Goal: Task Accomplishment & Management: Complete application form

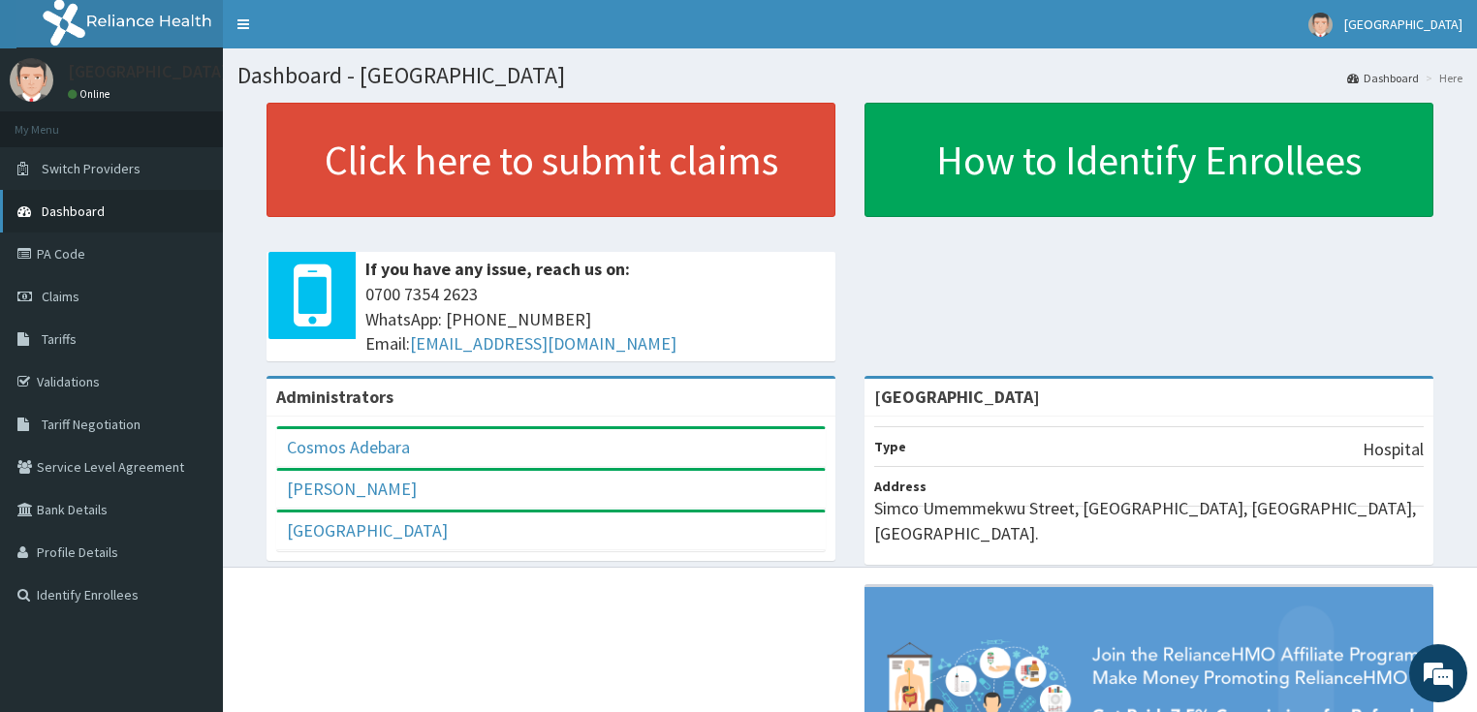
click at [97, 229] on link "Dashboard" at bounding box center [111, 211] width 223 height 43
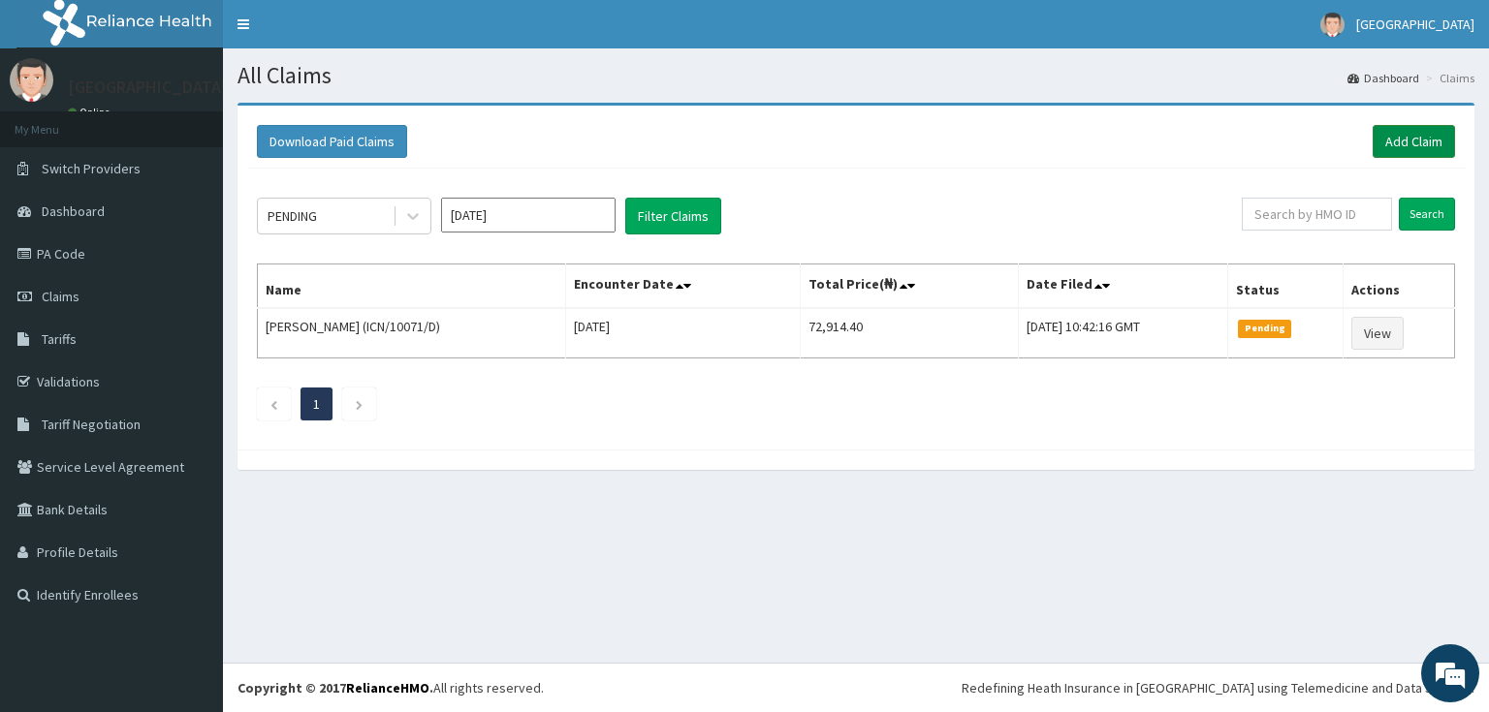
click at [1415, 147] on link "Add Claim" at bounding box center [1413, 141] width 82 height 33
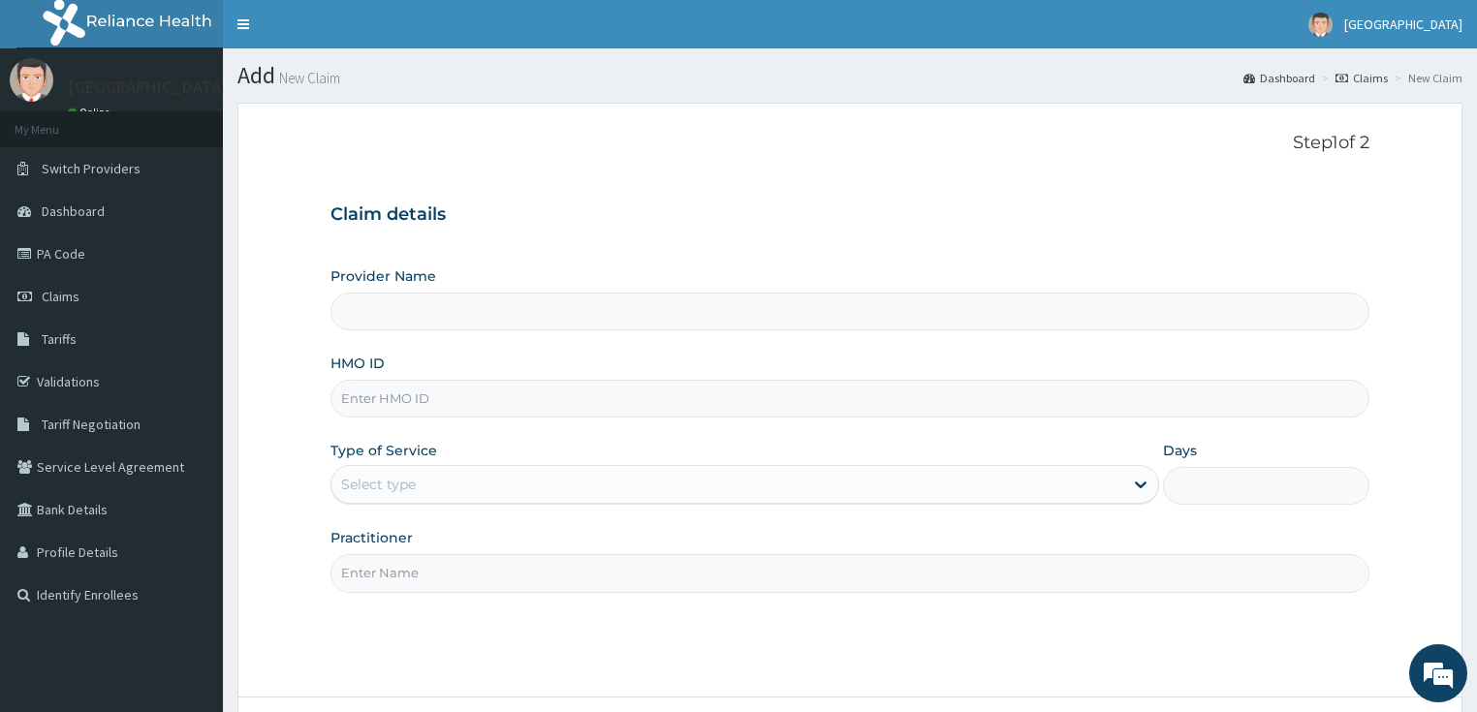
click at [439, 390] on input "HMO ID" at bounding box center [851, 399] width 1040 height 38
paste input "NBL/10502/A"
type input "NBL/10502/A"
type input "[GEOGRAPHIC_DATA]"
type input "NBL/10502/A"
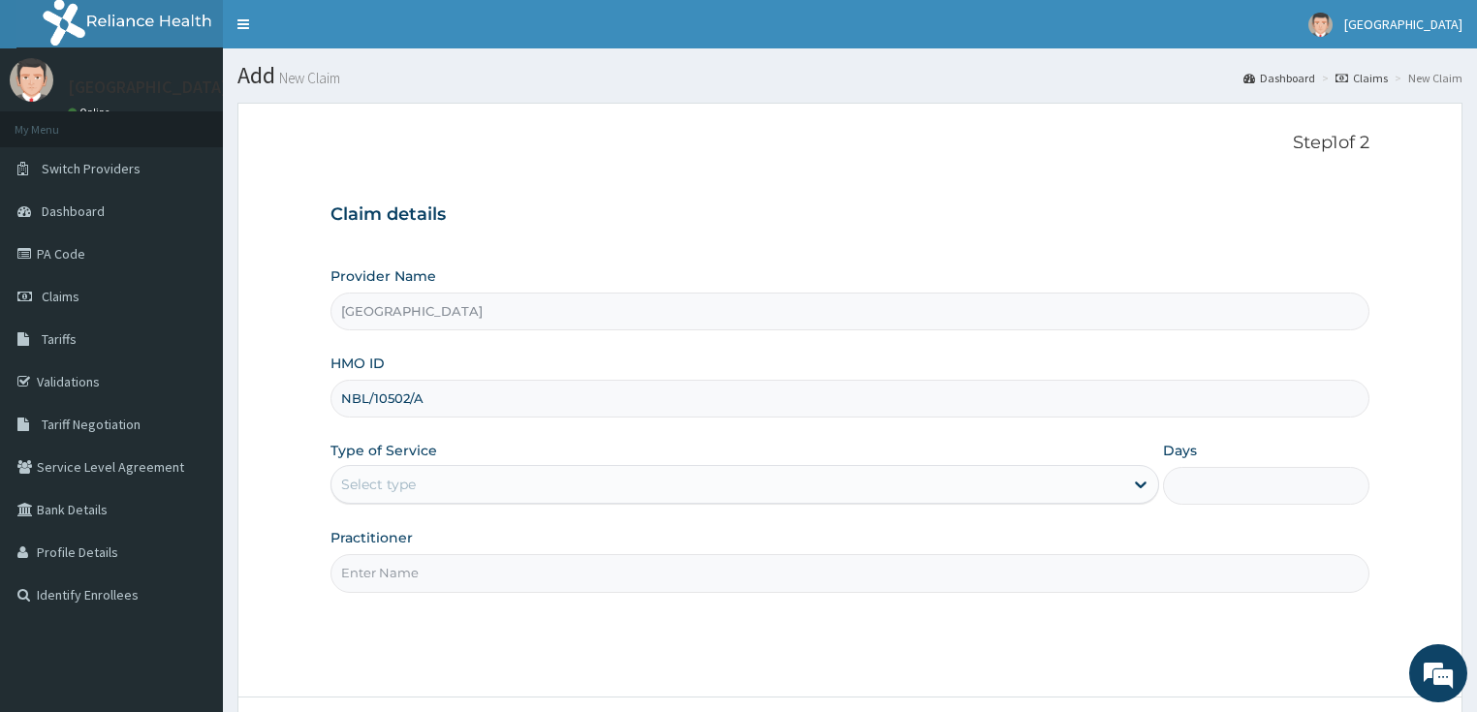
click at [400, 489] on div "Select type" at bounding box center [378, 484] width 75 height 19
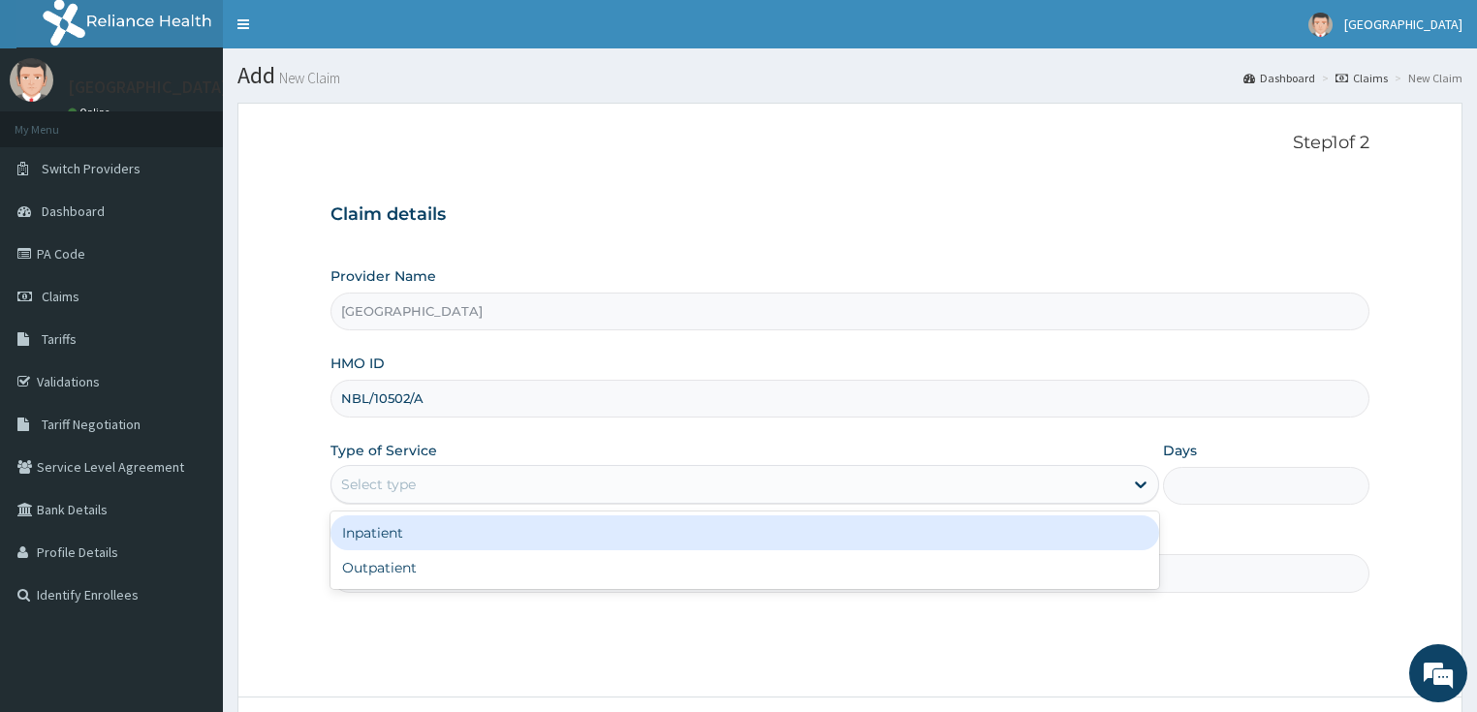
click at [389, 551] on div "Inpatient Outpatient" at bounding box center [745, 551] width 829 height 78
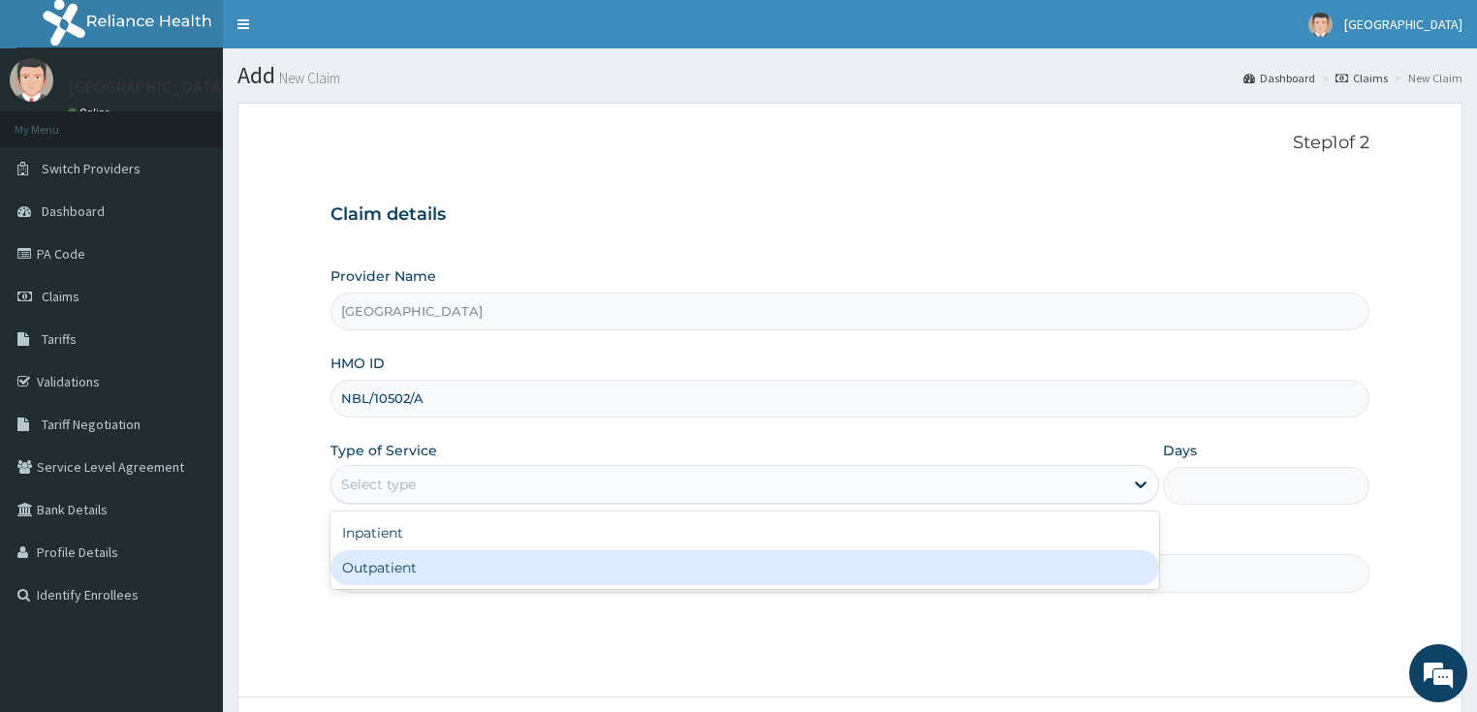
click at [387, 561] on div "Outpatient" at bounding box center [745, 568] width 829 height 35
type input "1"
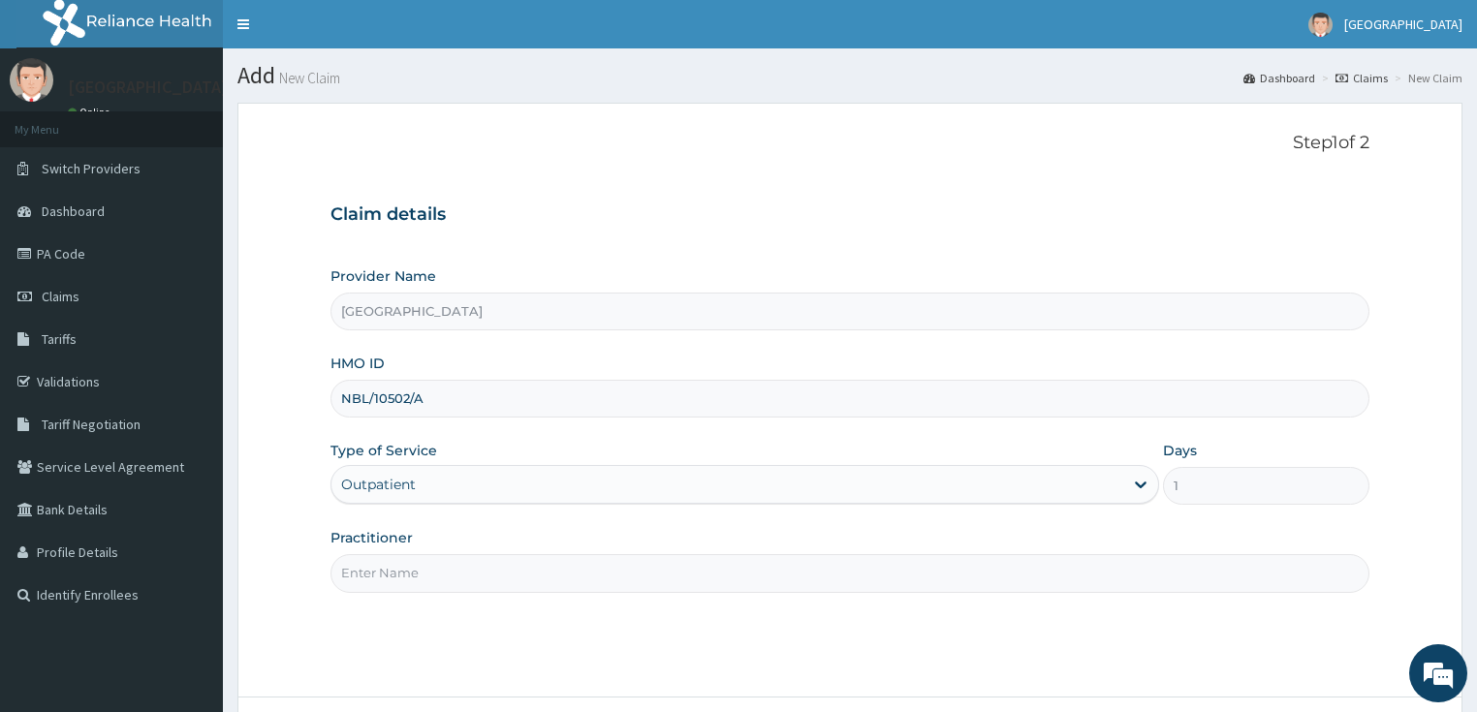
click at [455, 570] on input "Practitioner" at bounding box center [851, 573] width 1040 height 38
type input "DR SHOKOYA"
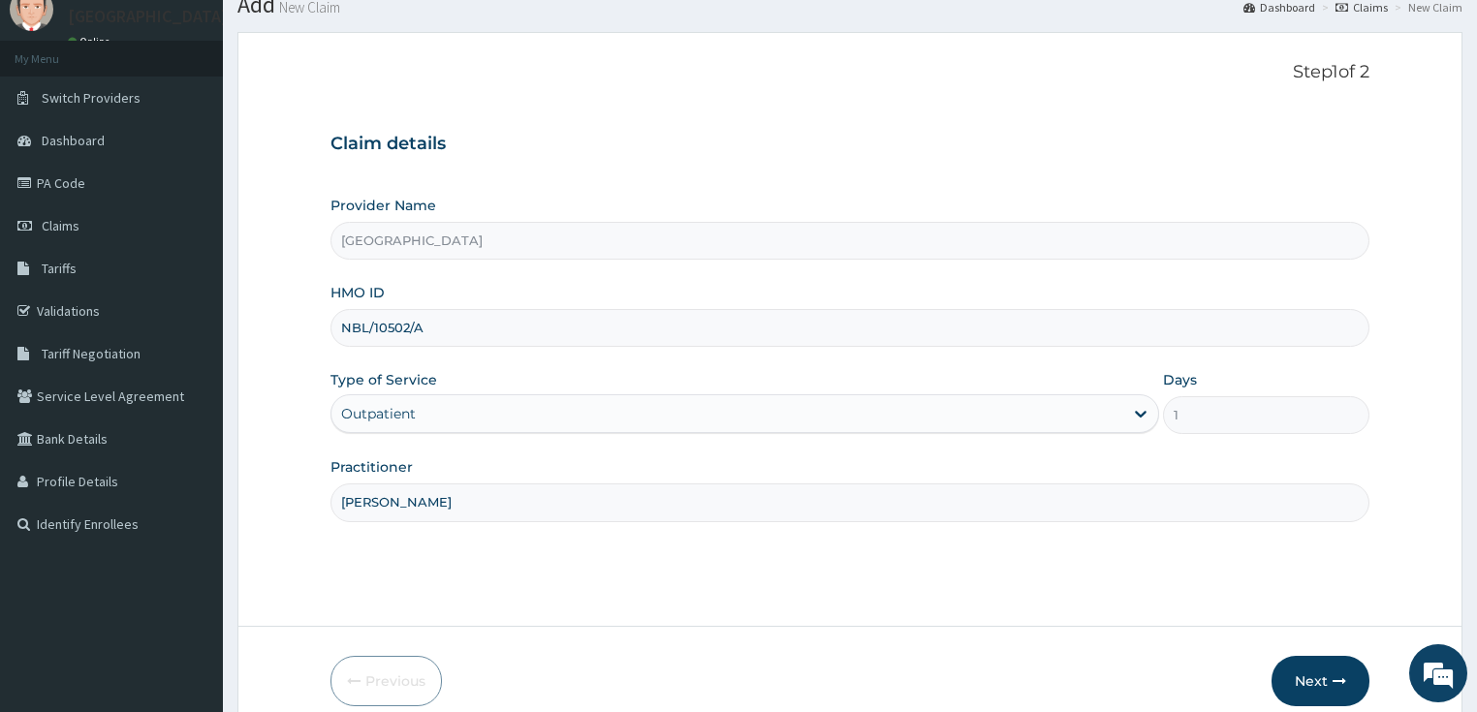
scroll to position [158, 0]
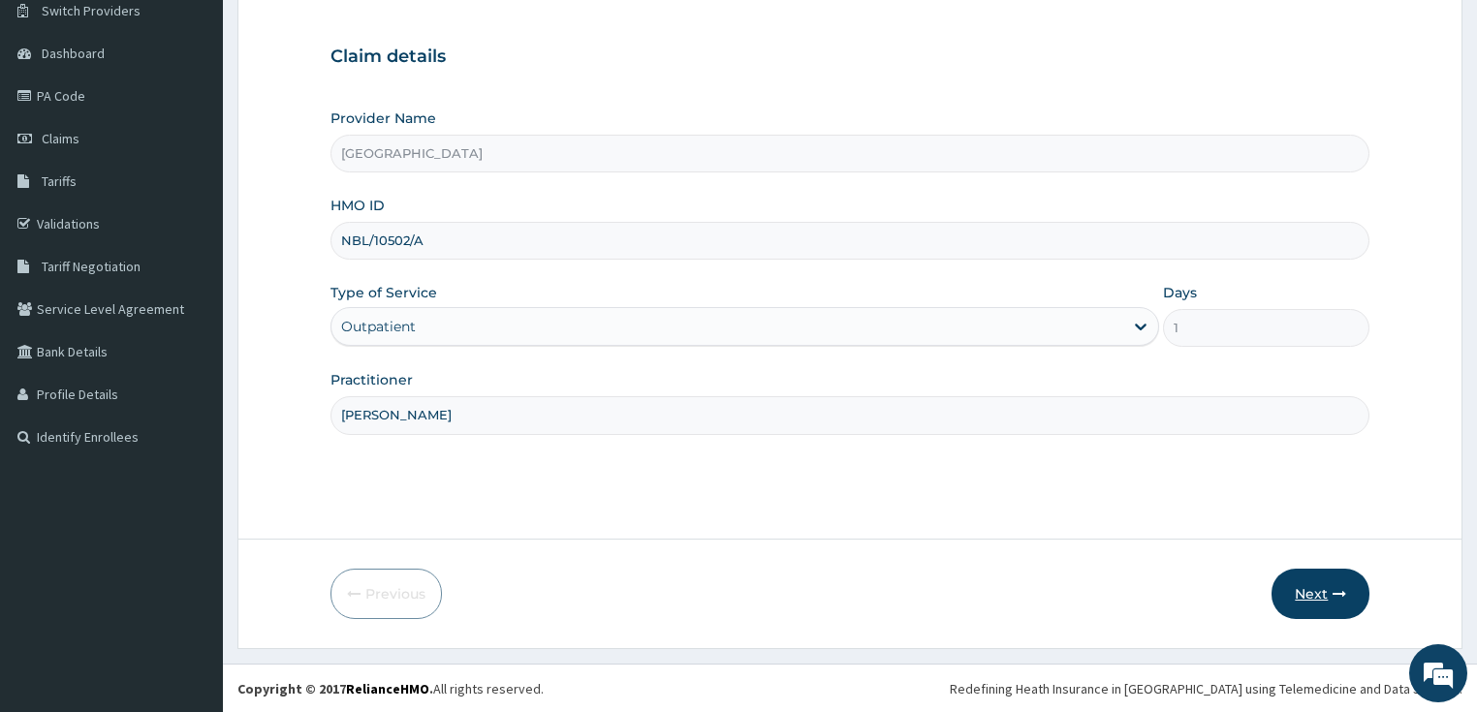
click at [1325, 585] on button "Next" at bounding box center [1321, 594] width 98 height 50
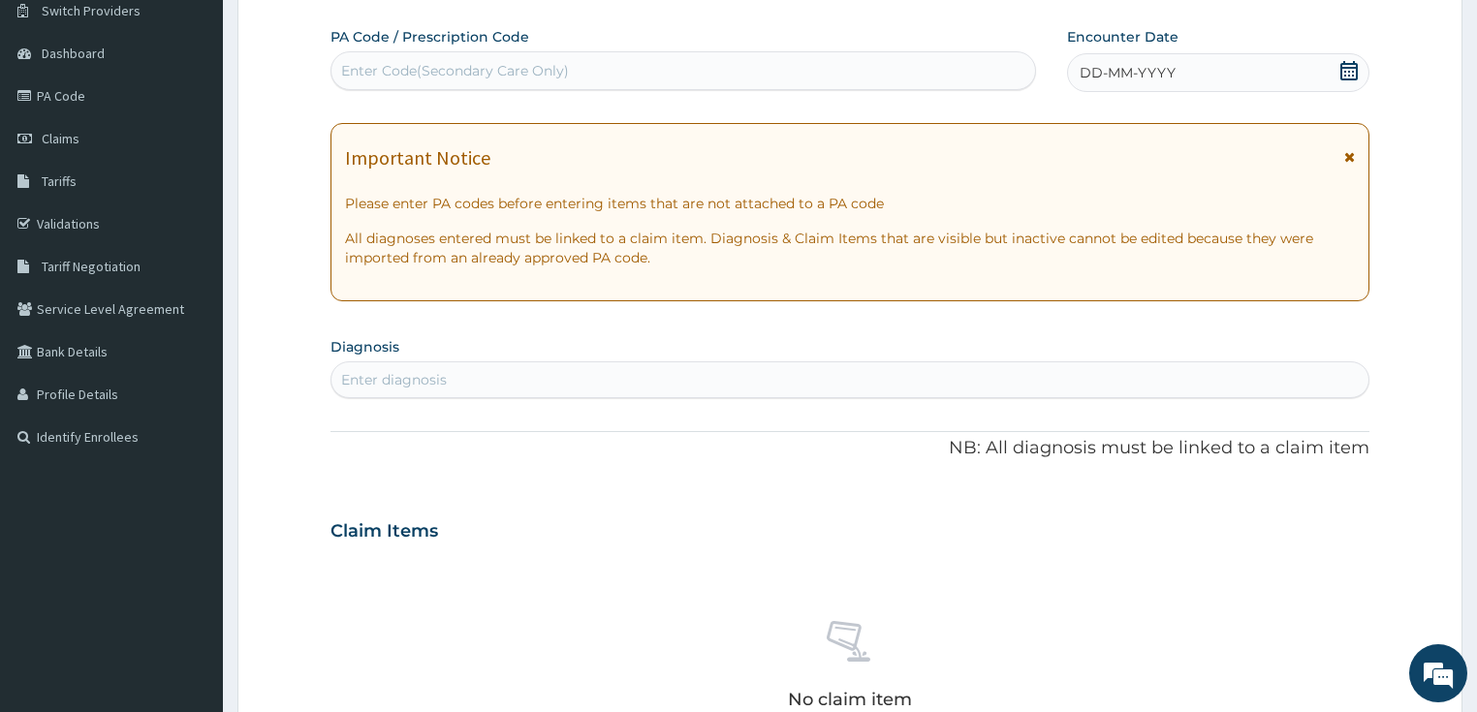
click at [1352, 62] on icon at bounding box center [1349, 70] width 19 height 19
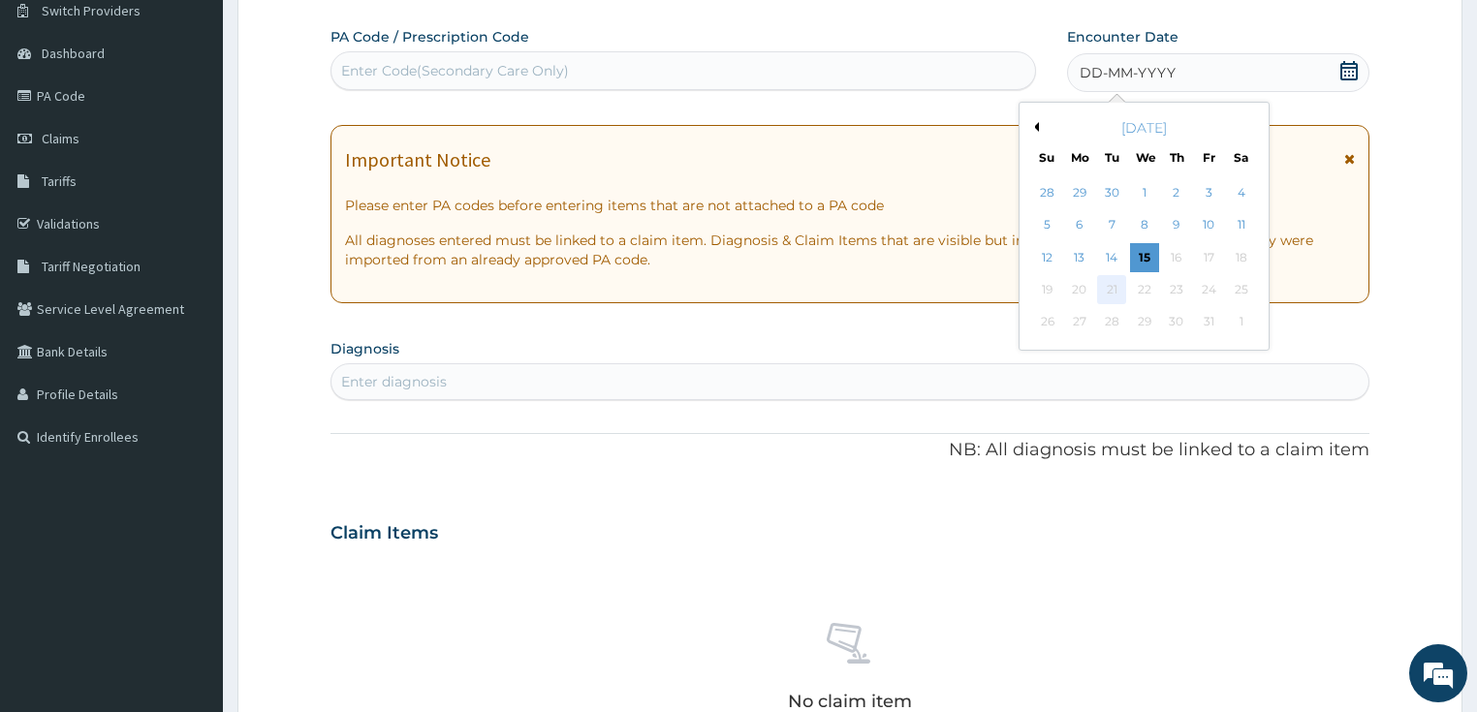
scroll to position [0, 0]
click at [1144, 259] on div "15" at bounding box center [1144, 257] width 29 height 29
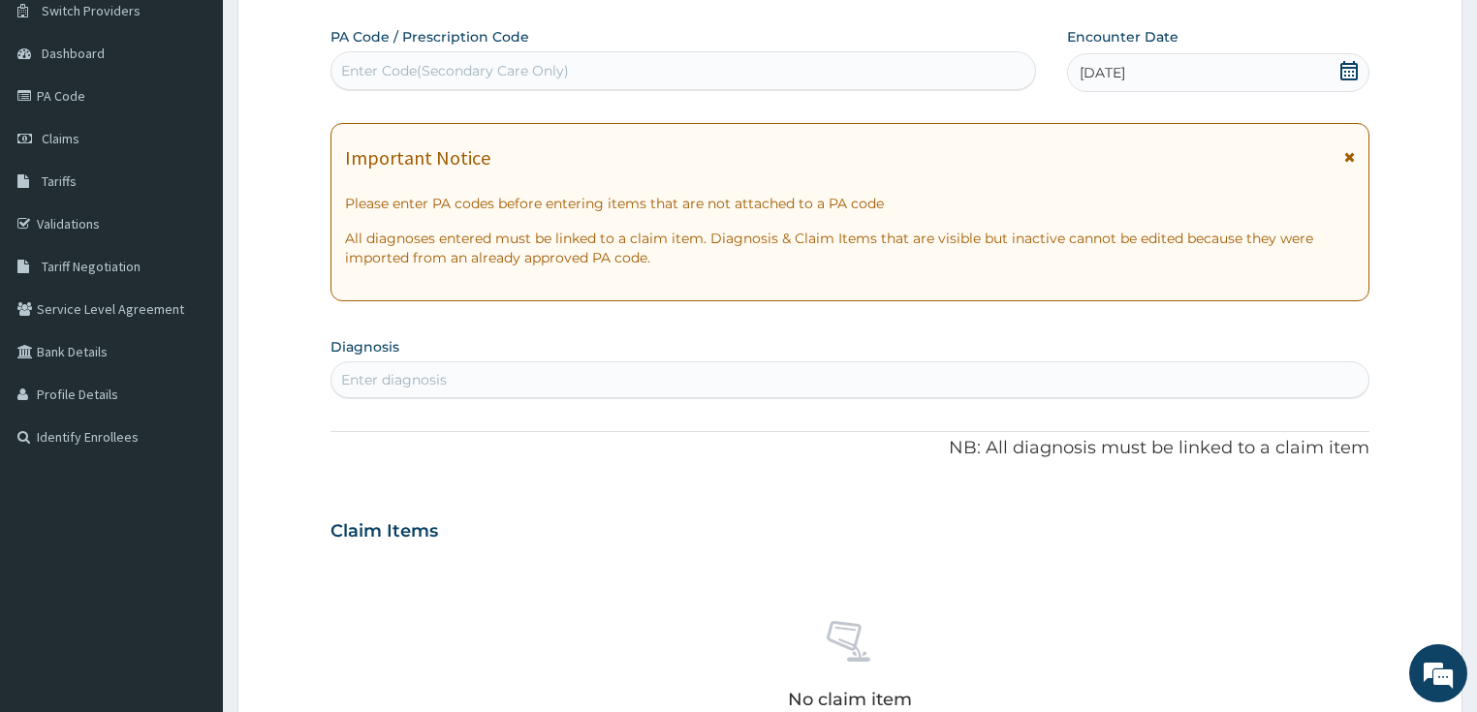
click at [373, 378] on div "Enter diagnosis" at bounding box center [394, 379] width 106 height 19
type input "ameno"
type input "a"
type input "vagin"
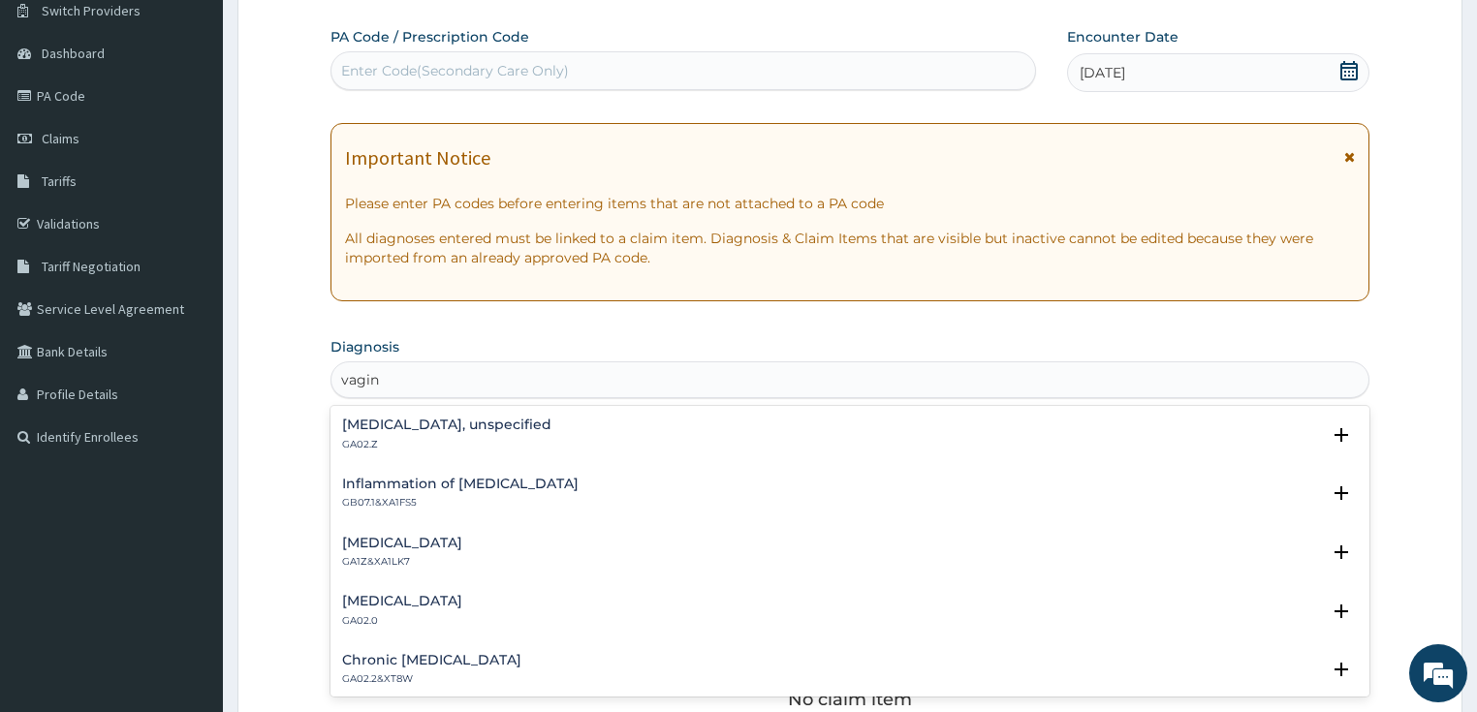
click at [423, 441] on p "GA02.Z" at bounding box center [446, 445] width 209 height 14
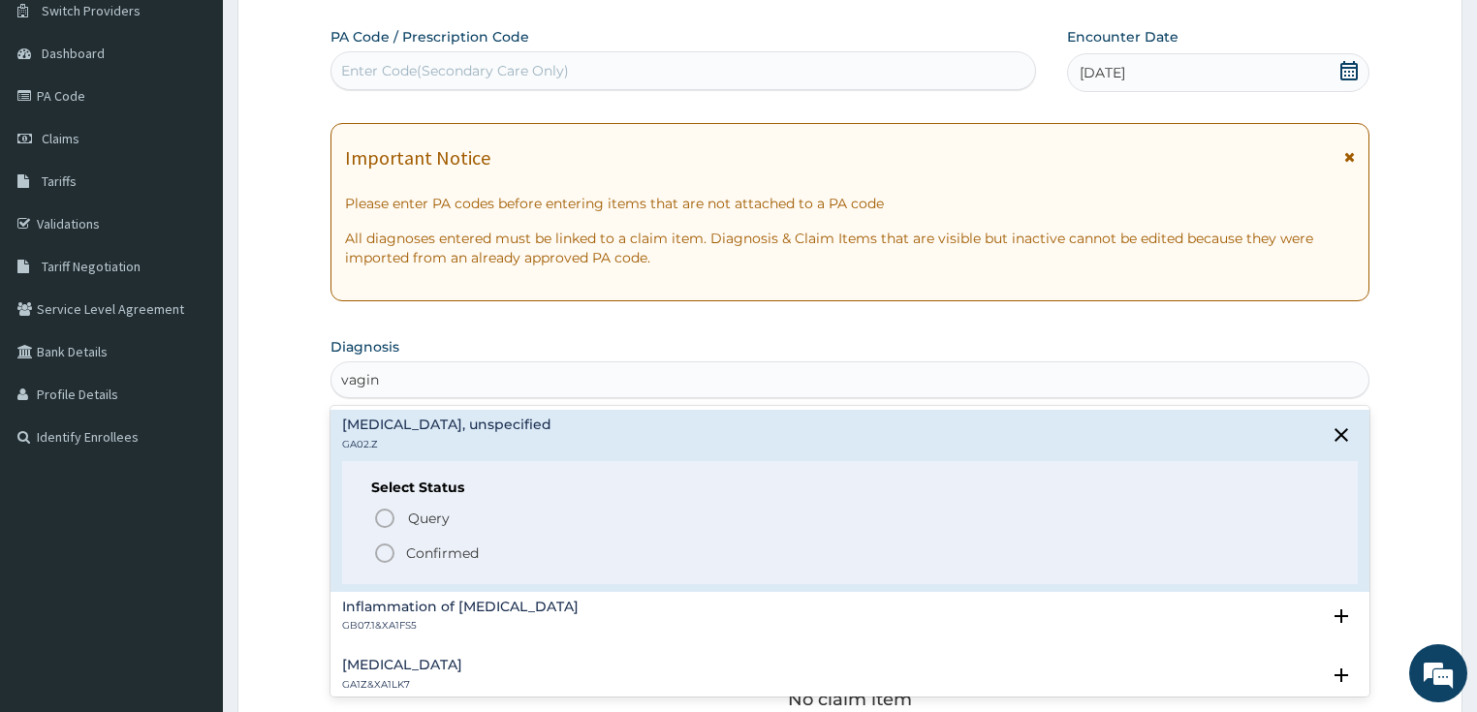
click at [394, 552] on circle "status option filled" at bounding box center [384, 553] width 17 height 17
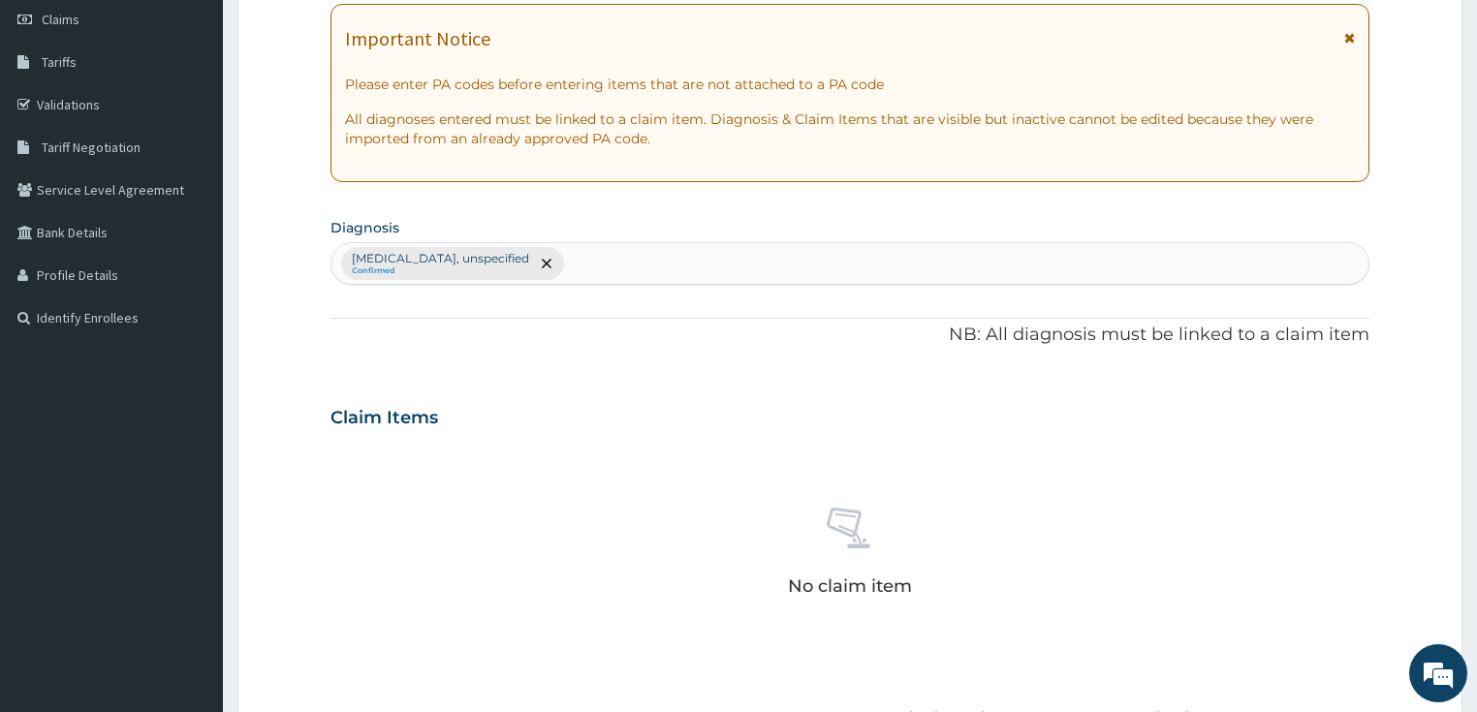
scroll to position [682, 0]
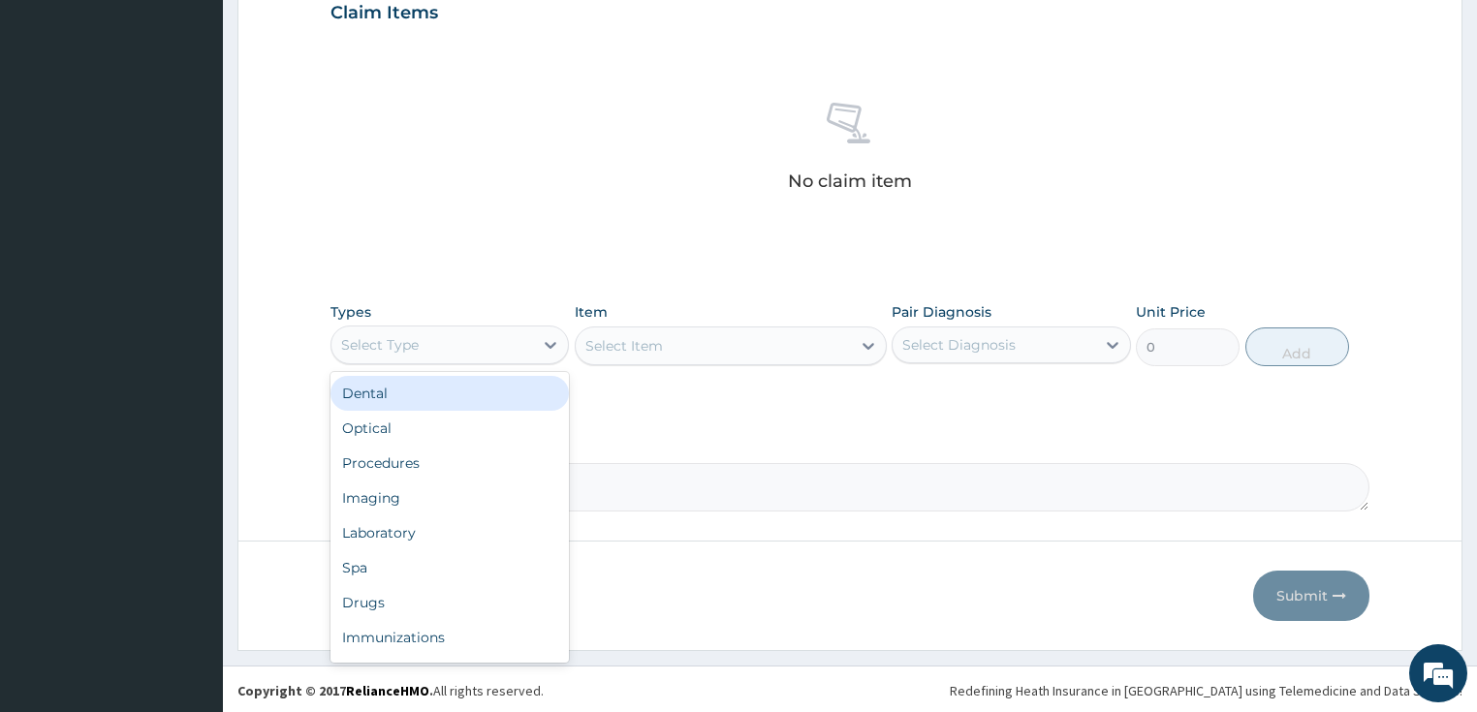
click at [444, 344] on div "Select Type" at bounding box center [432, 345] width 203 height 31
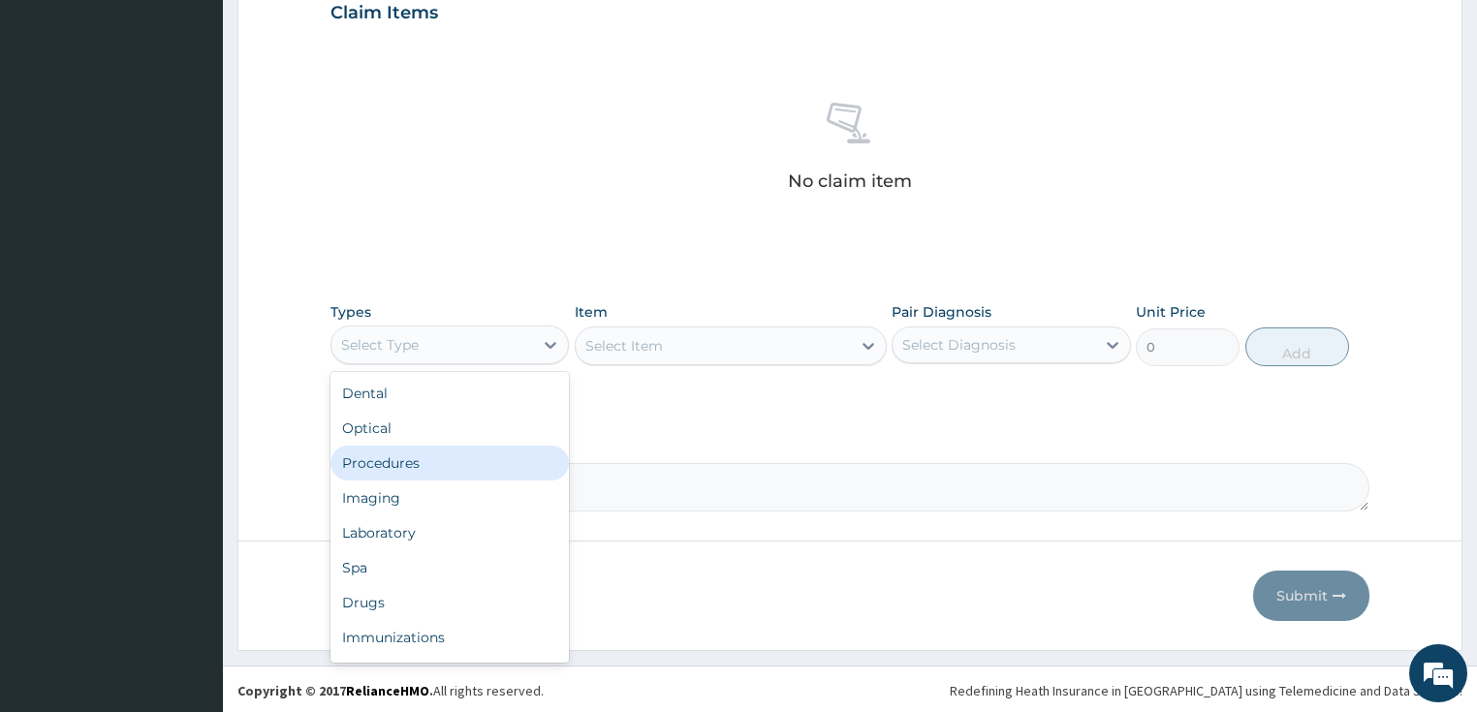
click at [440, 470] on div "Procedures" at bounding box center [450, 463] width 239 height 35
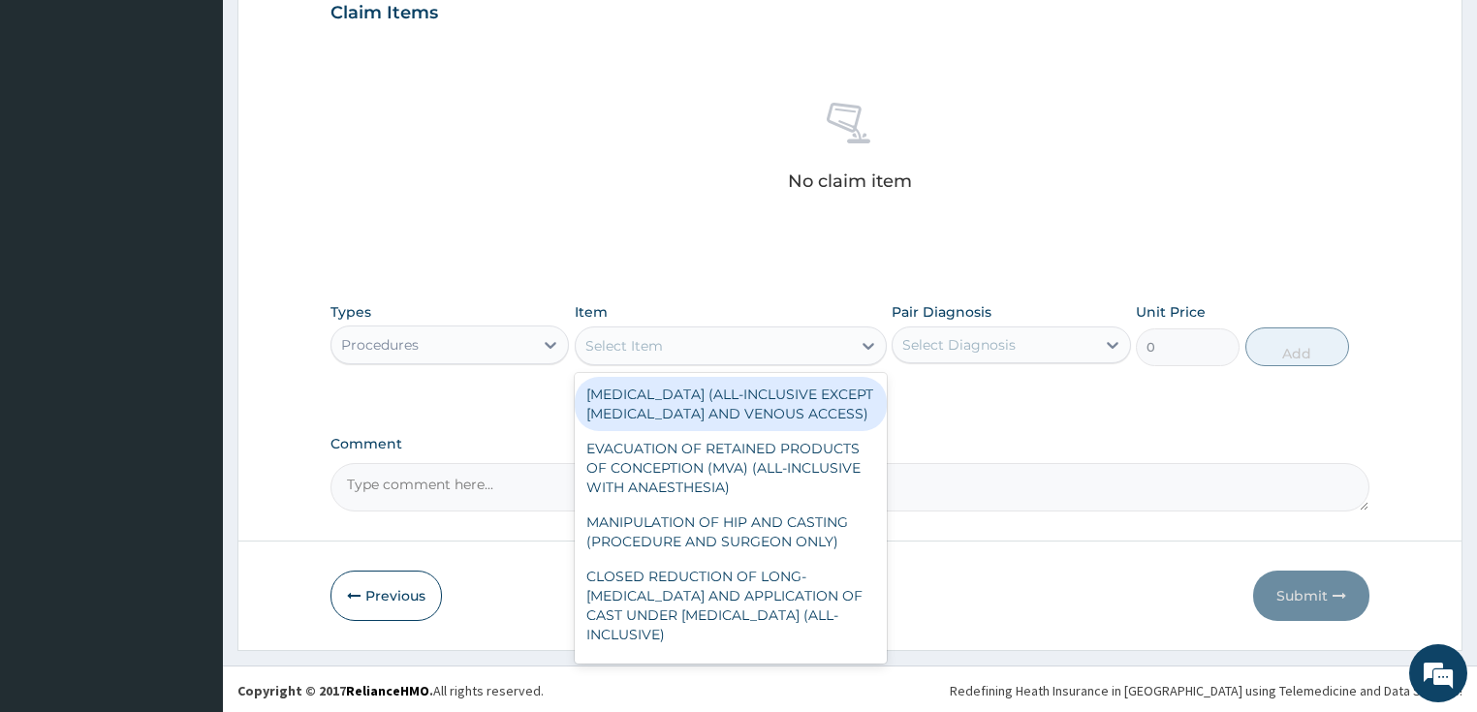
click at [765, 353] on div "Select Item" at bounding box center [713, 346] width 275 height 31
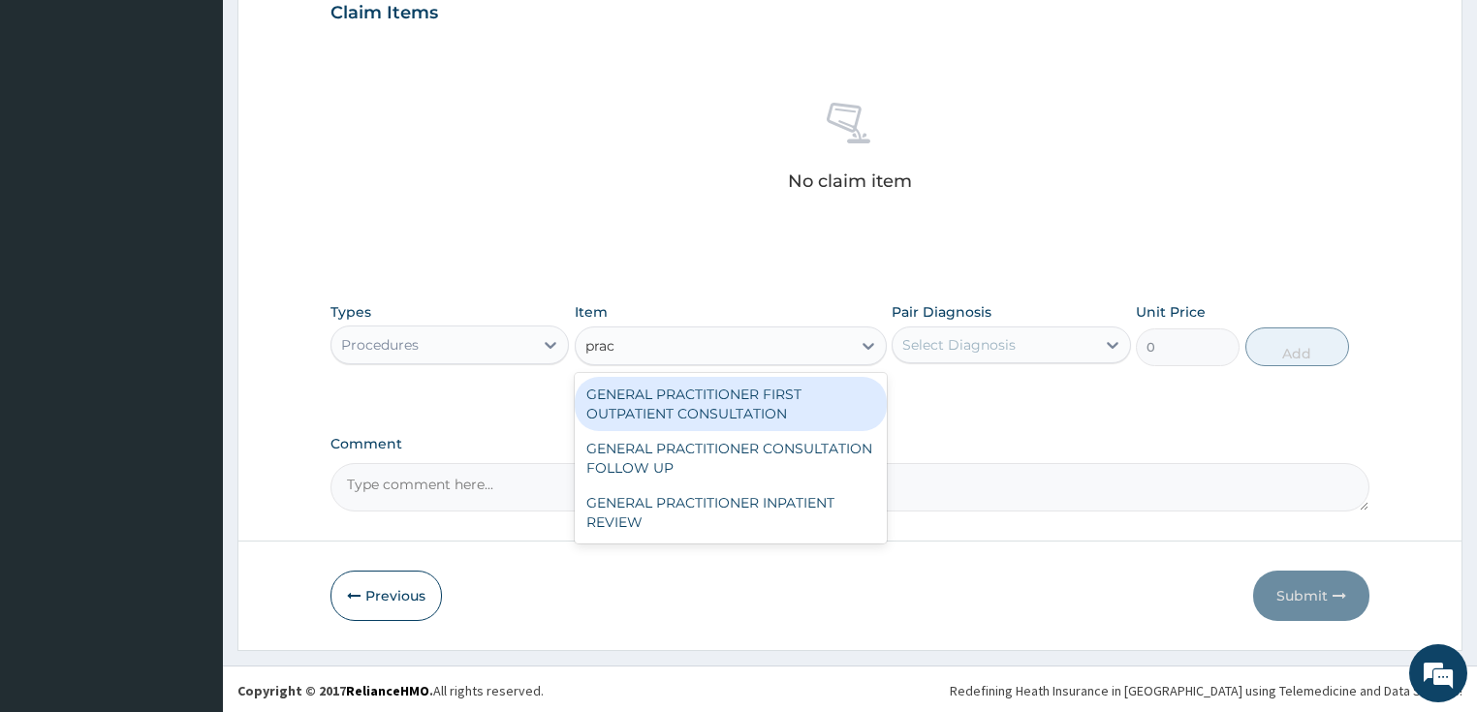
type input "pract"
click at [749, 399] on div "GENERAL PRACTITIONER FIRST OUTPATIENT CONSULTATION" at bounding box center [731, 404] width 312 height 54
type input "3750"
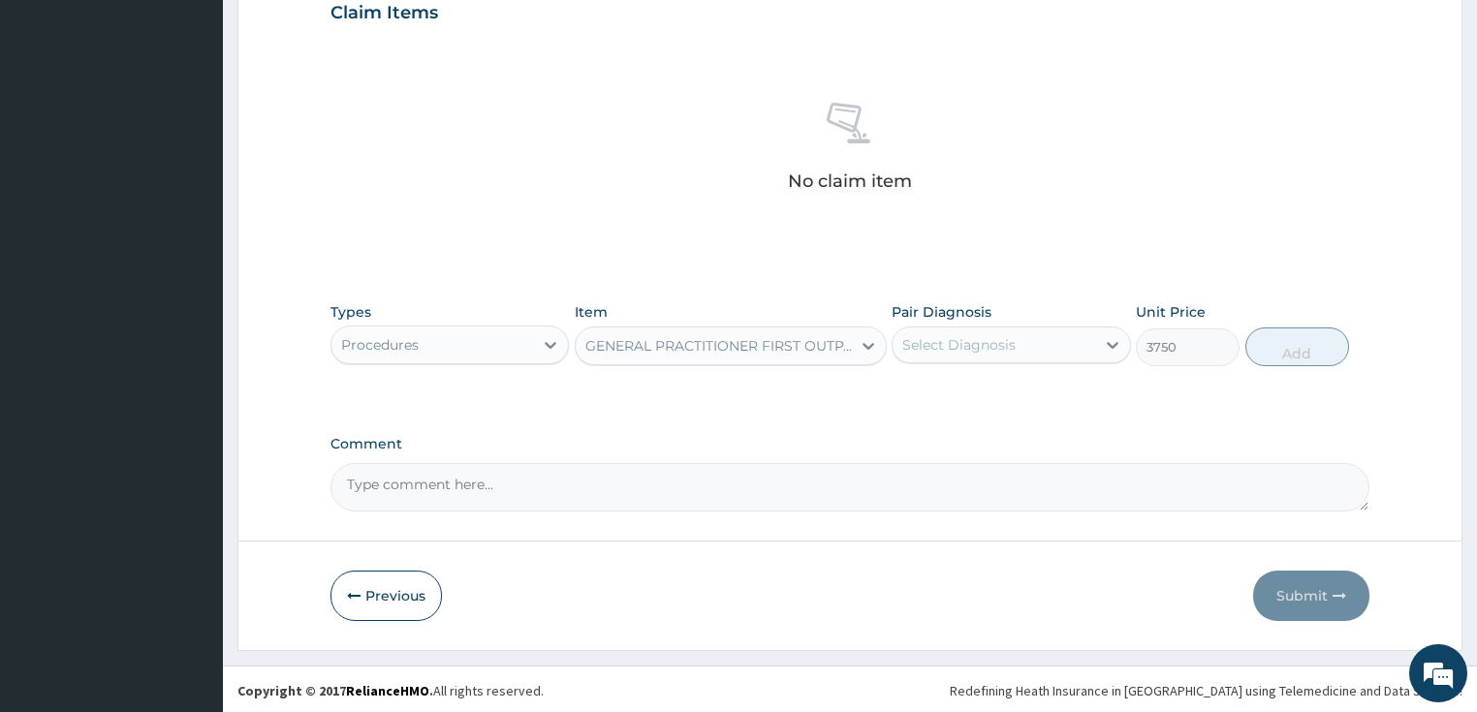
click at [975, 353] on div "Select Diagnosis" at bounding box center [994, 345] width 203 height 31
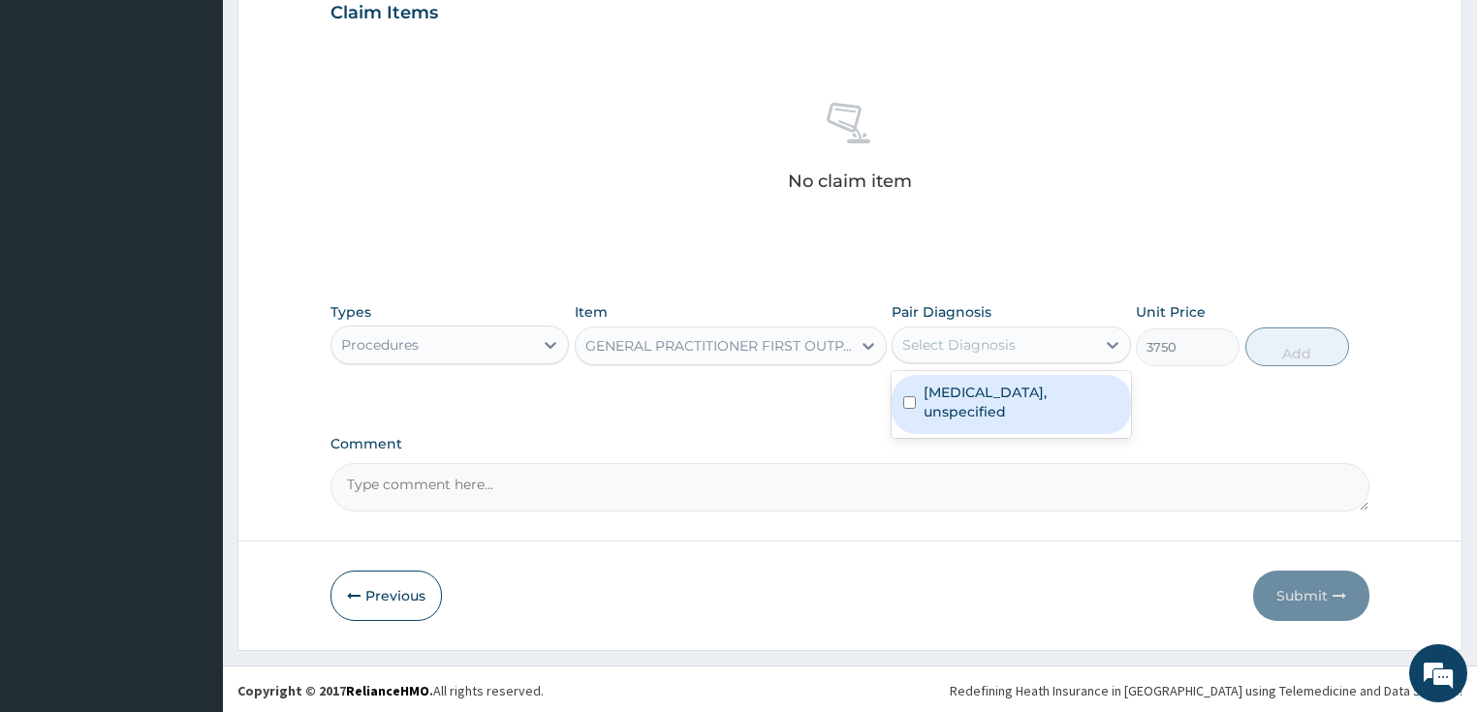
click at [973, 384] on label "Vaginitis, unspecified" at bounding box center [1022, 402] width 196 height 39
checkbox input "true"
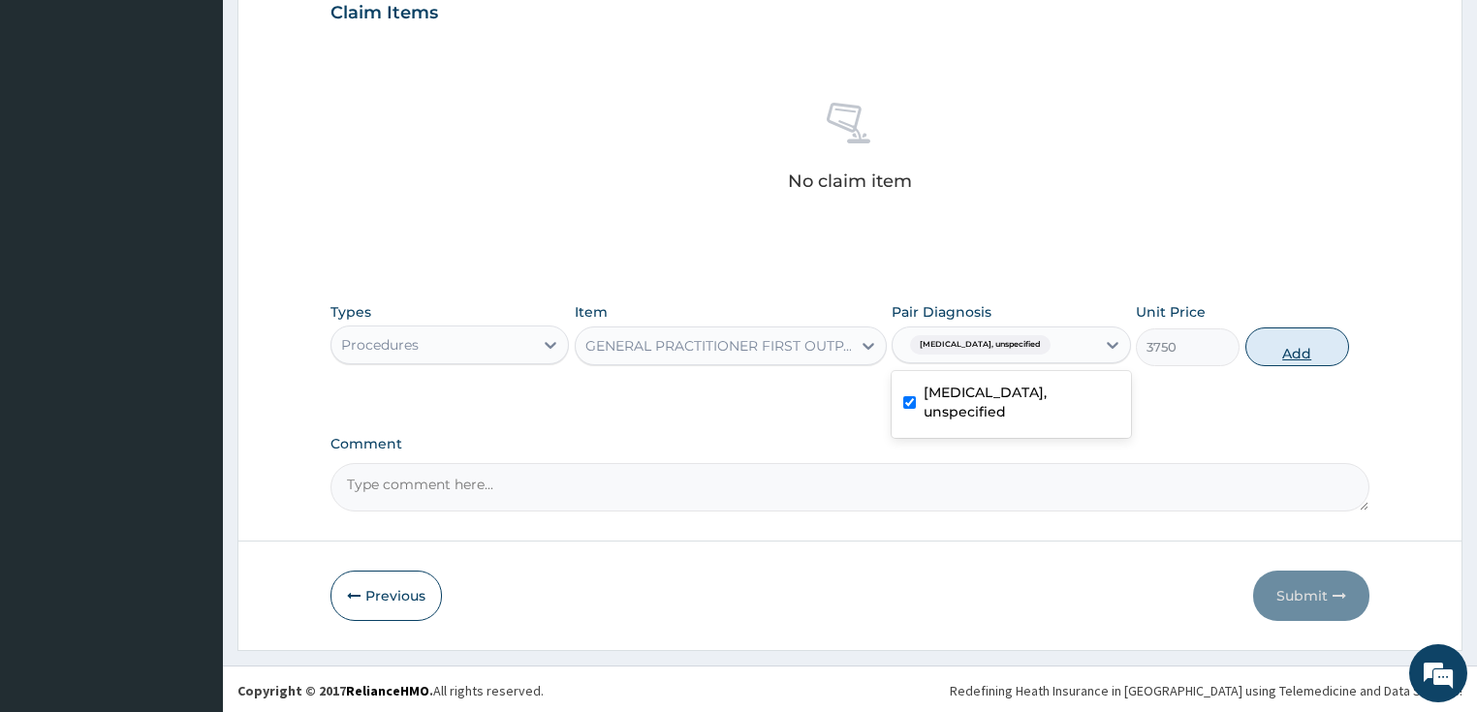
click at [1300, 346] on button "Add" at bounding box center [1298, 347] width 104 height 39
type input "0"
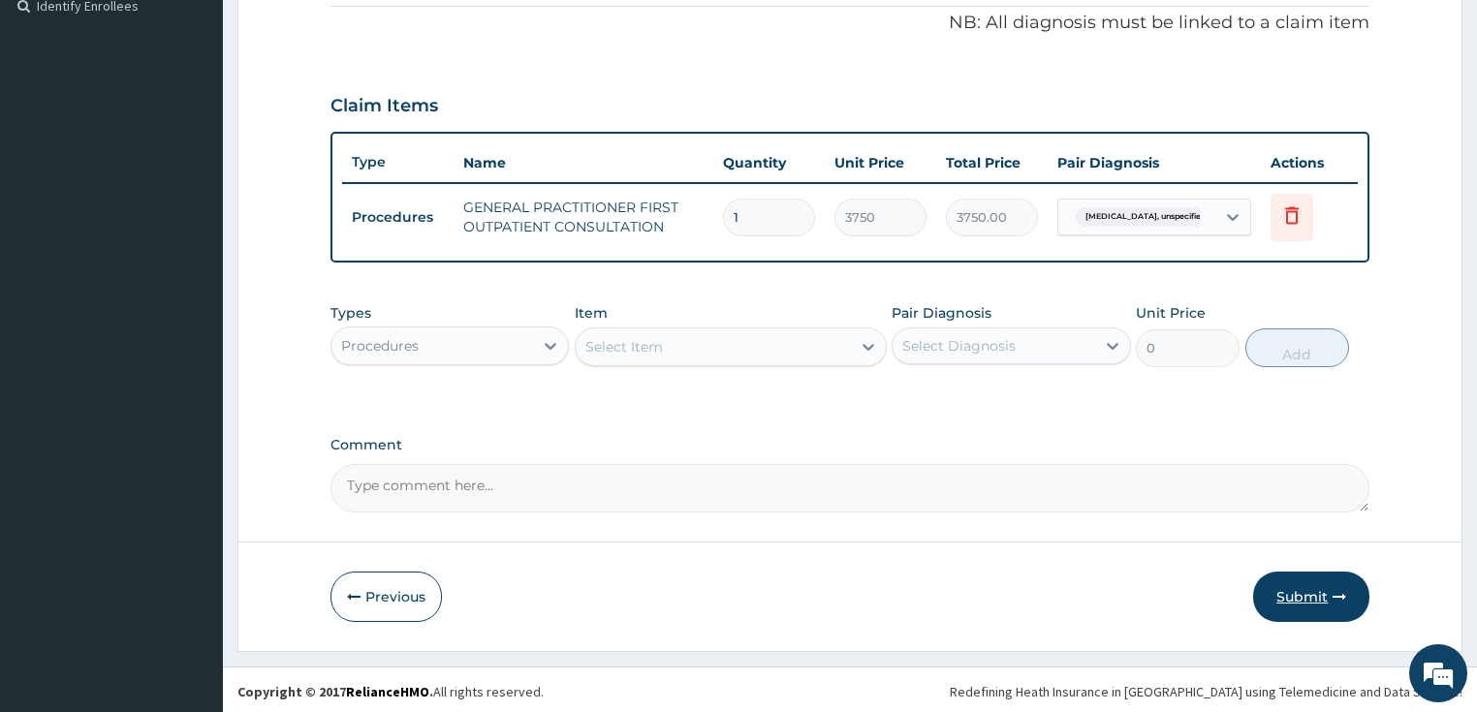
click at [1312, 588] on button "Submit" at bounding box center [1311, 597] width 116 height 50
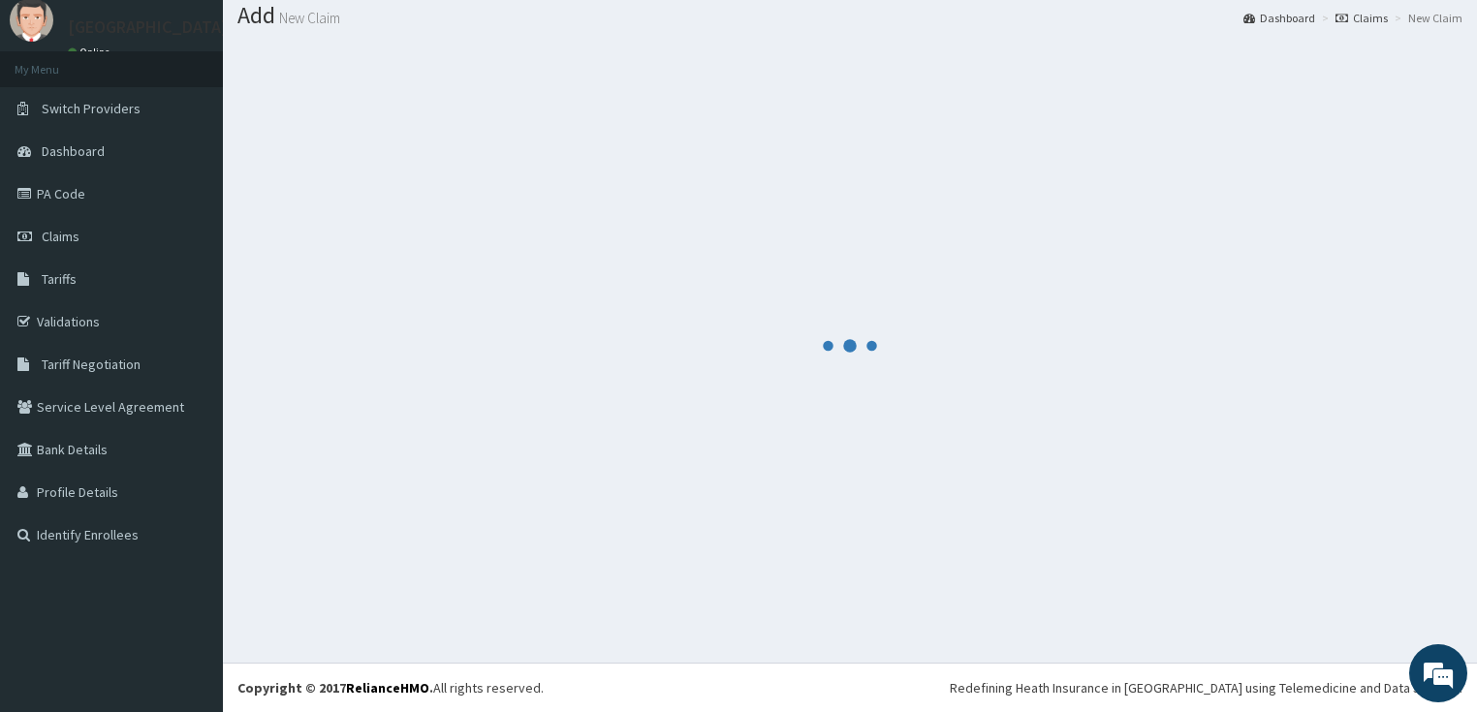
scroll to position [59, 0]
